Goal: Task Accomplishment & Management: Manage account settings

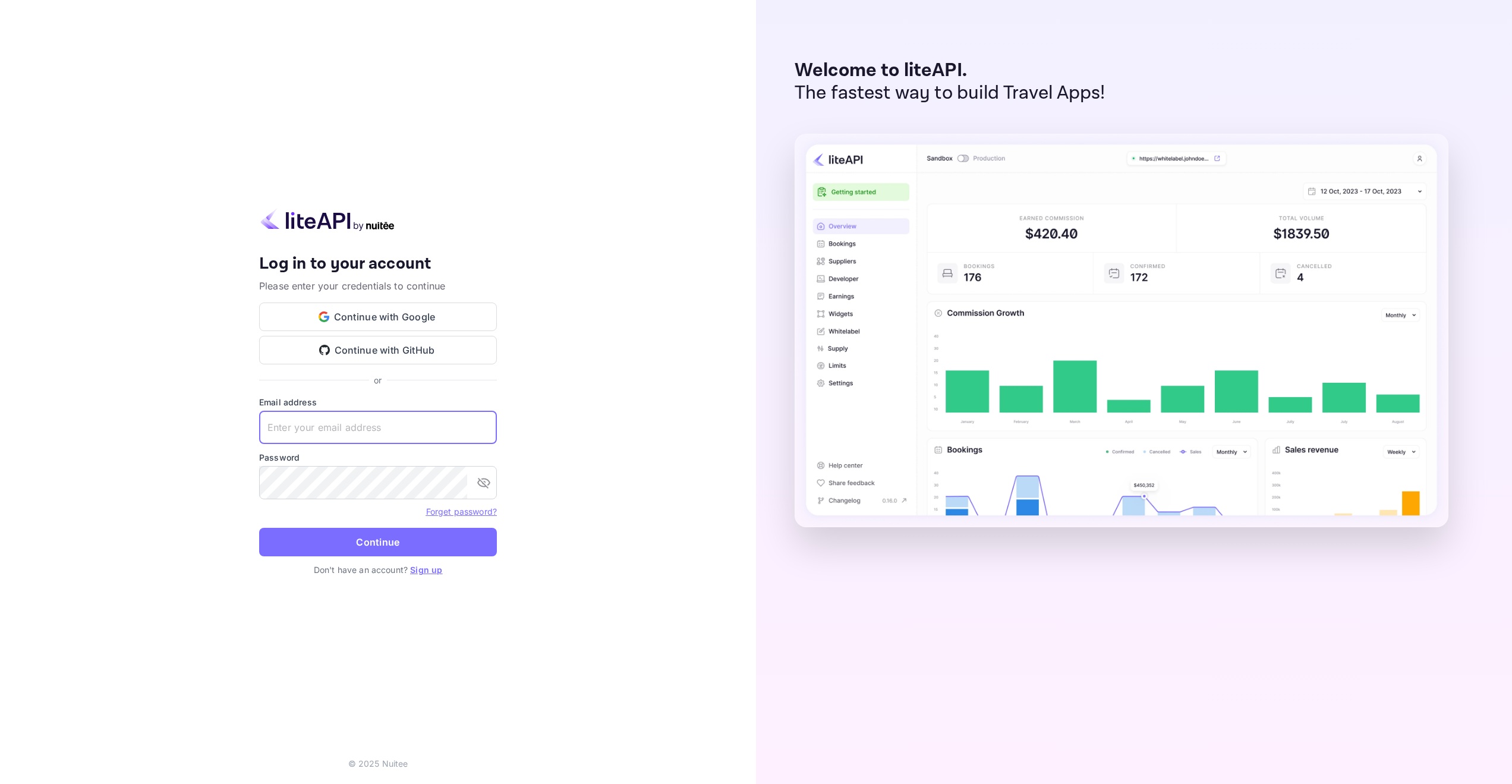
paste input "cto@crinnotech.com"
type input "cto@crinnotech.com"
drag, startPoint x: 366, startPoint y: 540, endPoint x: 508, endPoint y: 493, distance: 149.6
click at [365, 540] on button "Continue" at bounding box center [378, 542] width 238 height 28
click at [317, 220] on img at bounding box center [328, 220] width 137 height 23
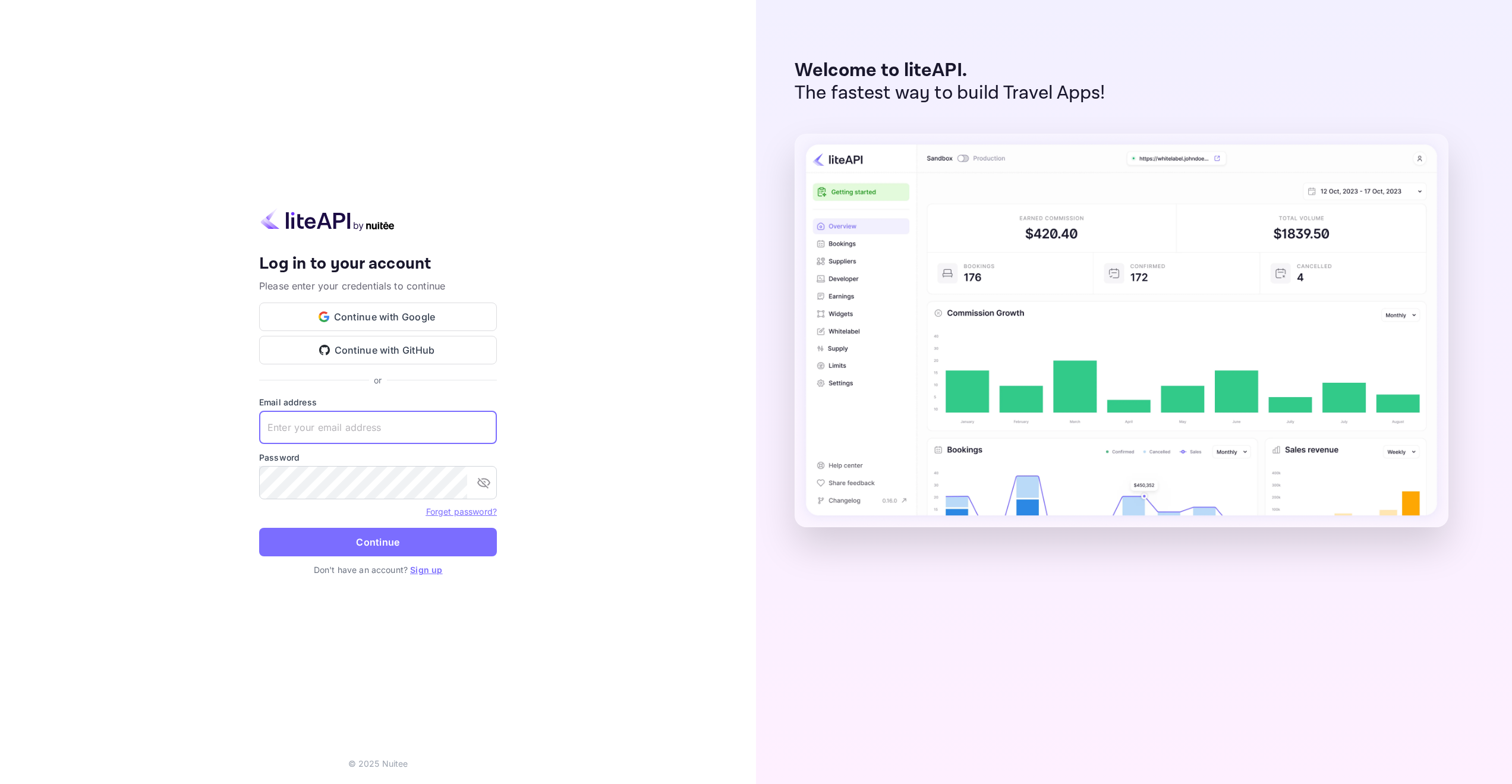
paste input "[EMAIL_ADDRESS][DOMAIN_NAME]"
type input "[EMAIL_ADDRESS][DOMAIN_NAME]"
click at [386, 544] on button "Continue" at bounding box center [378, 542] width 238 height 28
